Goal: Information Seeking & Learning: Learn about a topic

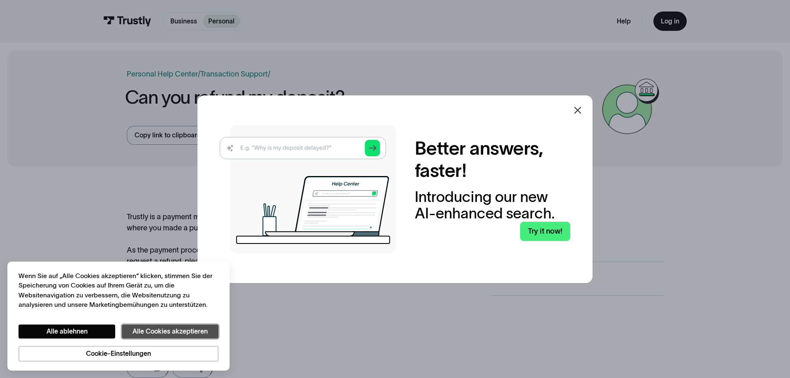
click at [134, 328] on button "Alle Cookies akzeptieren" at bounding box center [170, 332] width 97 height 14
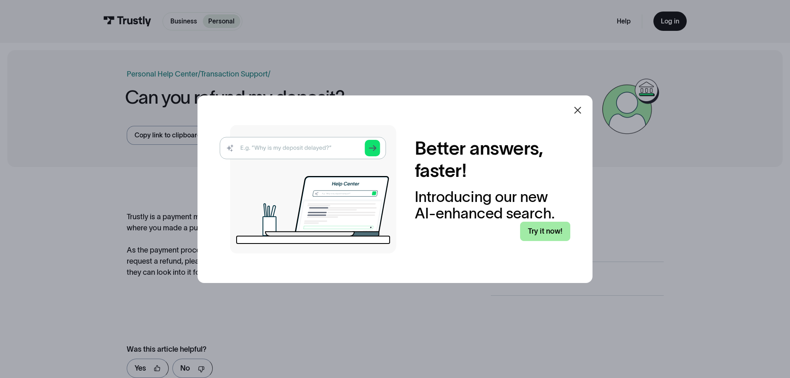
click at [557, 234] on link "Try it now!" at bounding box center [545, 231] width 50 height 19
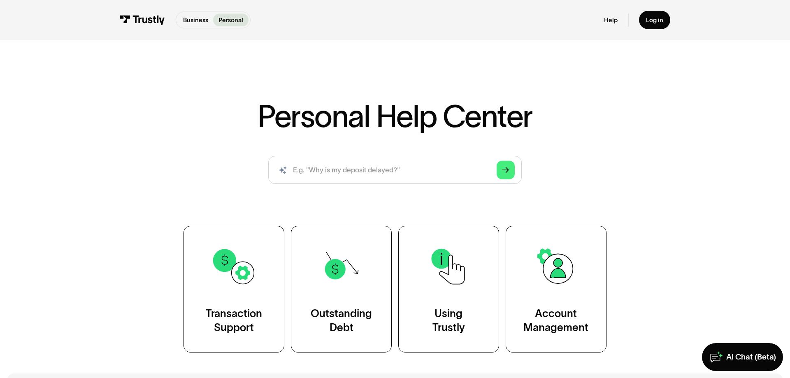
click at [614, 90] on div "Personal Help Center AI-powered search ( 1 / 4 ) Type your question and our sma…" at bounding box center [395, 199] width 790 height 308
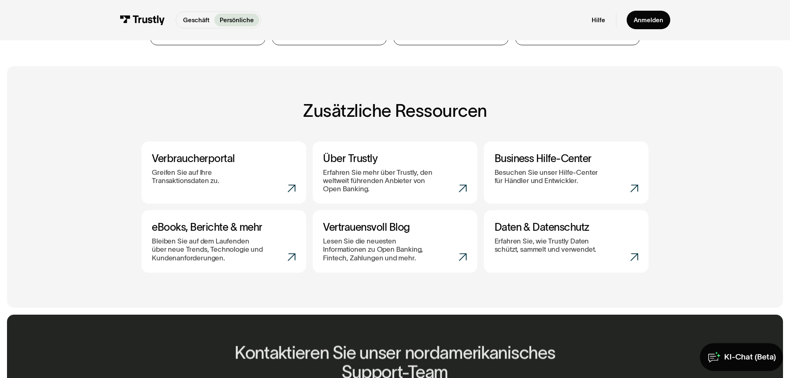
scroll to position [252, 0]
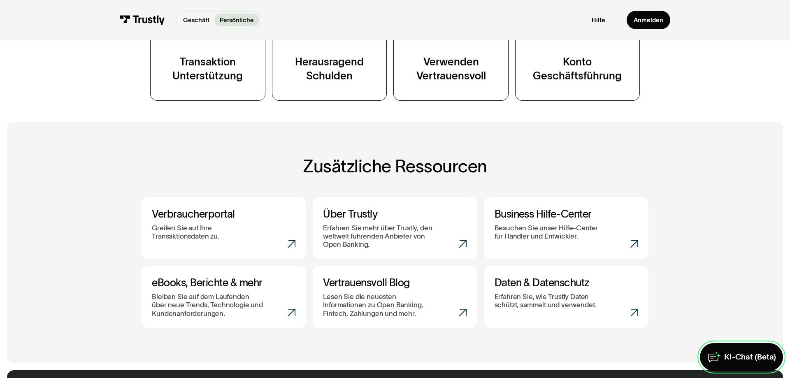
click at [730, 359] on div "KI-Chat (Beta)" at bounding box center [750, 357] width 52 height 10
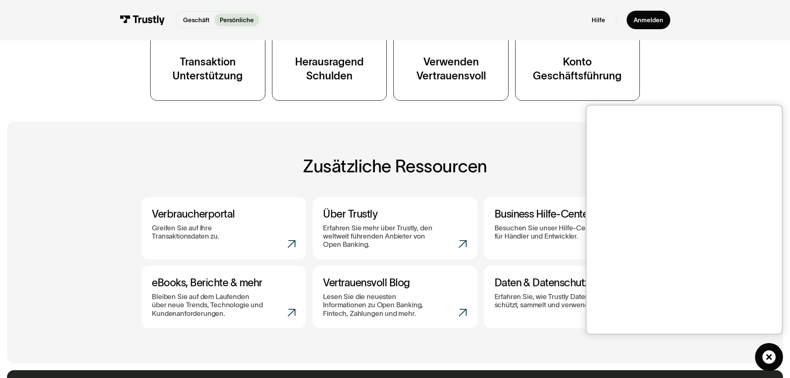
click at [765, 353] on icon at bounding box center [768, 357] width 13 height 13
